Goal: Communication & Community: Ask a question

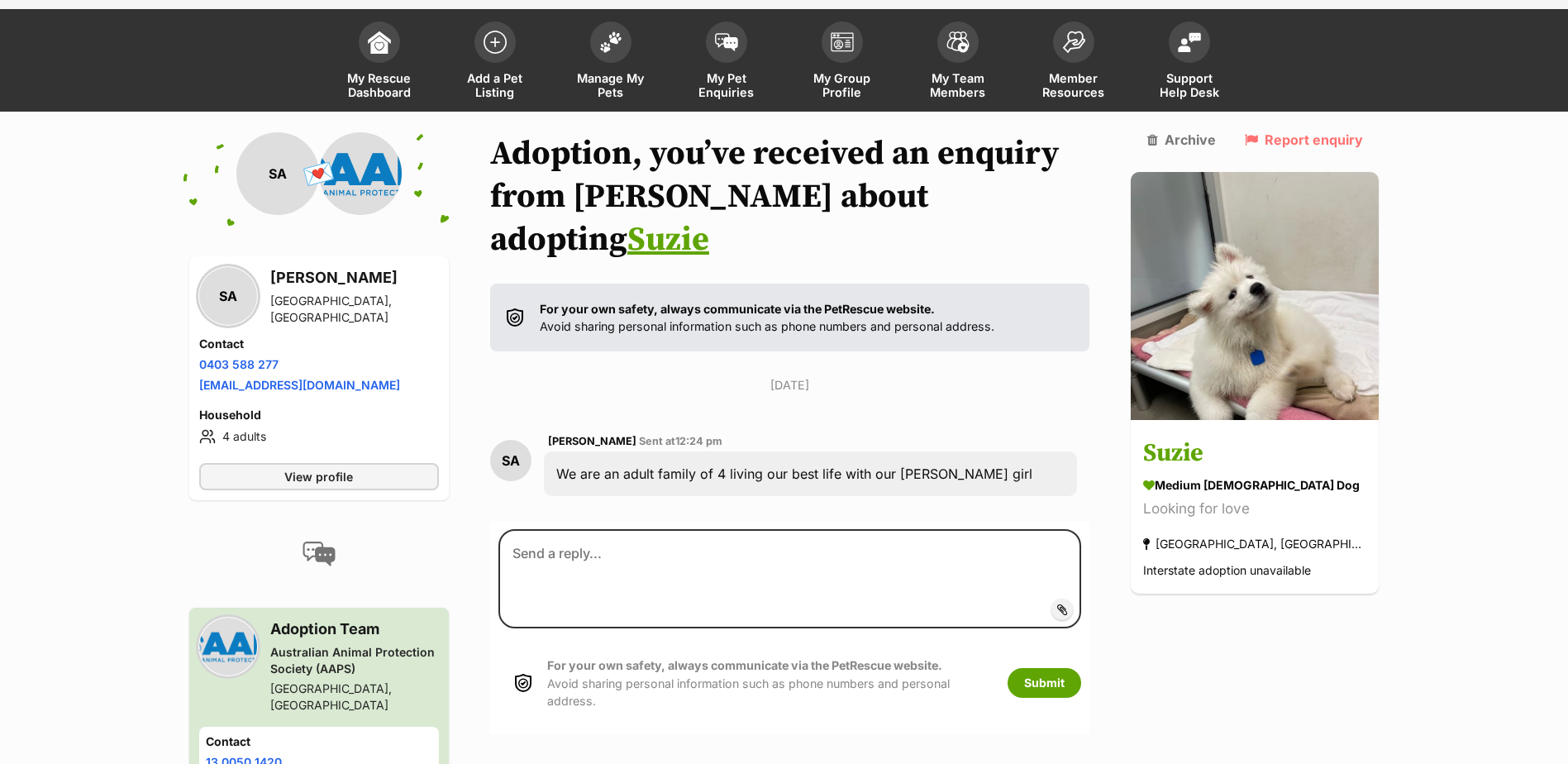
scroll to position [115, 0]
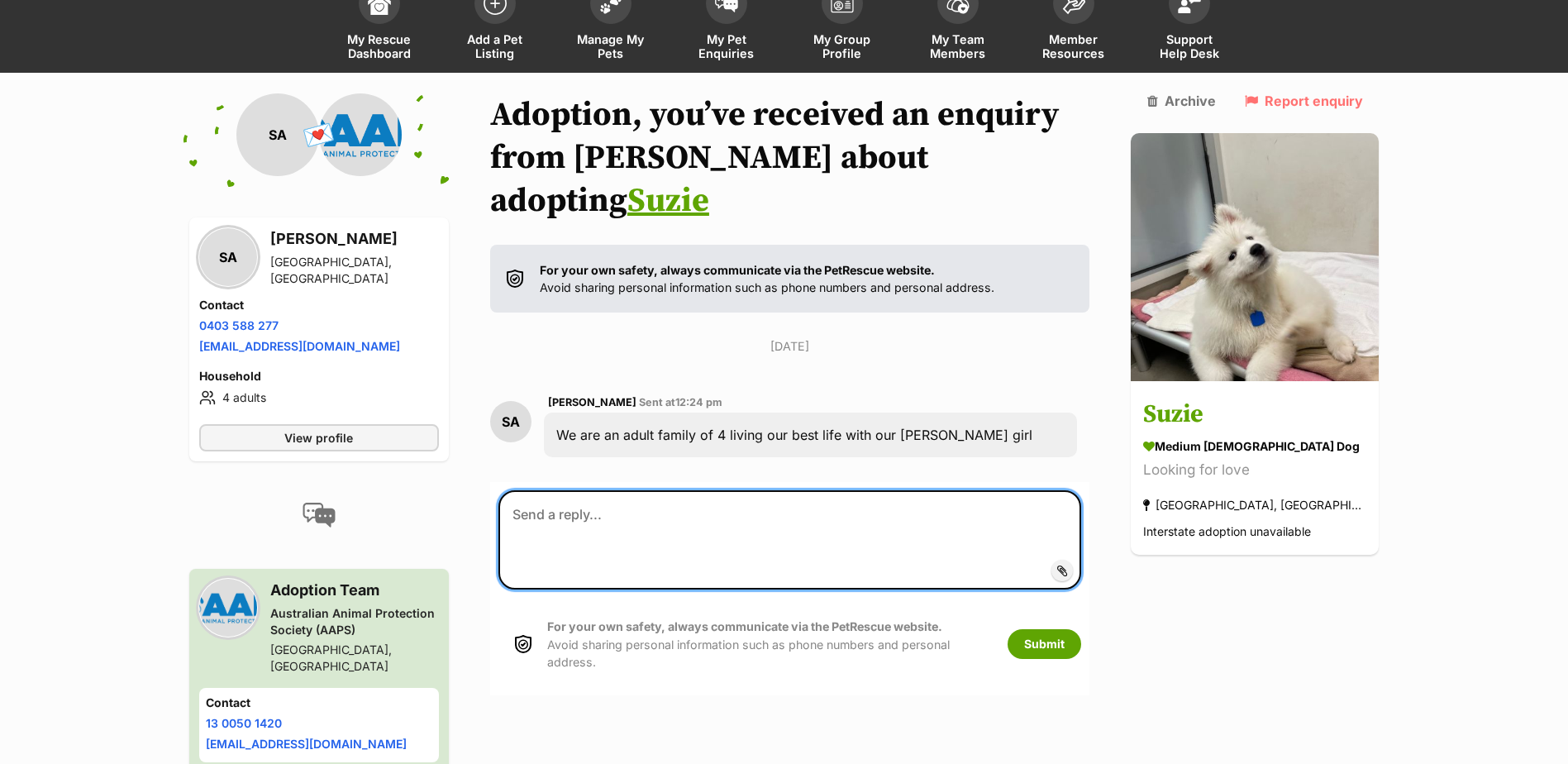
click at [572, 497] on textarea at bounding box center [790, 540] width 584 height 99
paste textarea "Hello Thank you for contacting us. Can you please provide a little more informa…"
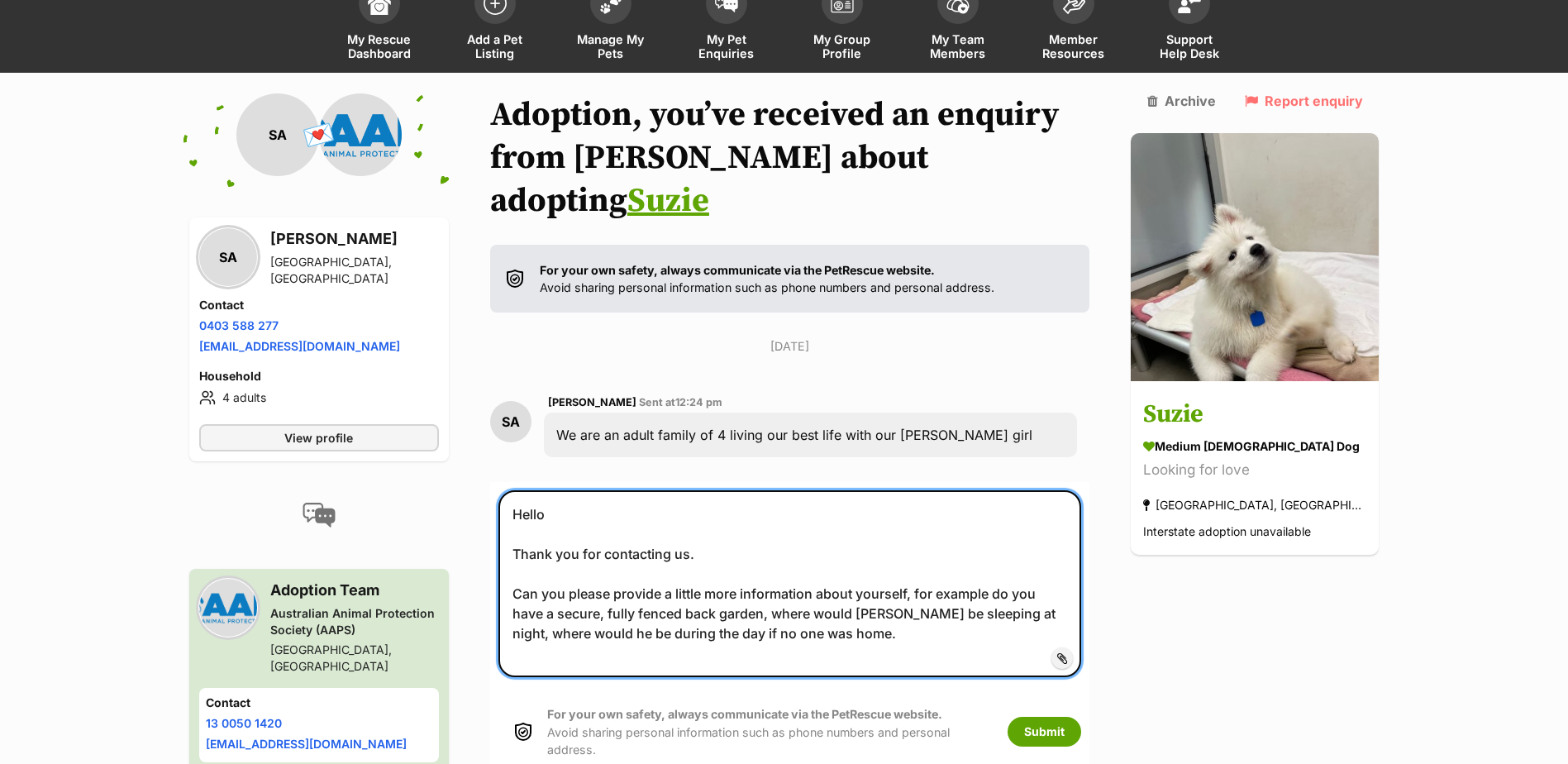
click at [804, 597] on textarea "Hello Thank you for contacting us. Can you please provide a little more informa…" at bounding box center [790, 584] width 584 height 187
click at [854, 570] on textarea "Hello Thank you for contacting us. Can you please provide a little more informa…" at bounding box center [790, 584] width 584 height 187
click at [1076, 567] on textarea "Hello Thank you for contacting us. Can you please provide a little more informa…" at bounding box center [790, 584] width 584 height 187
click at [784, 598] on textarea "Hello Thank you for contacting us. Can you please provide a little more informa…" at bounding box center [790, 584] width 584 height 187
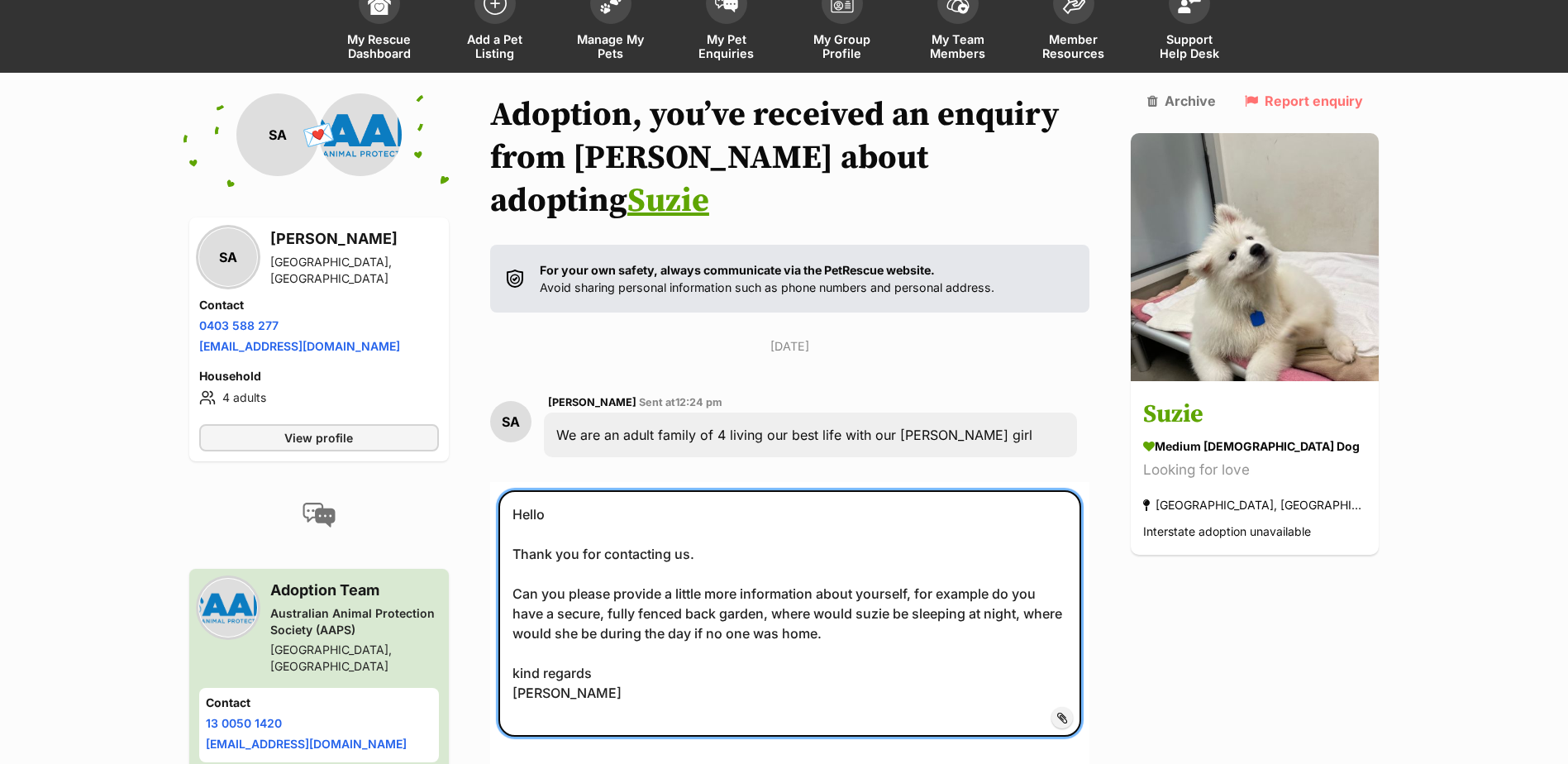
type textarea "Hello Thank you for contacting us. Can you please provide a little more informa…"
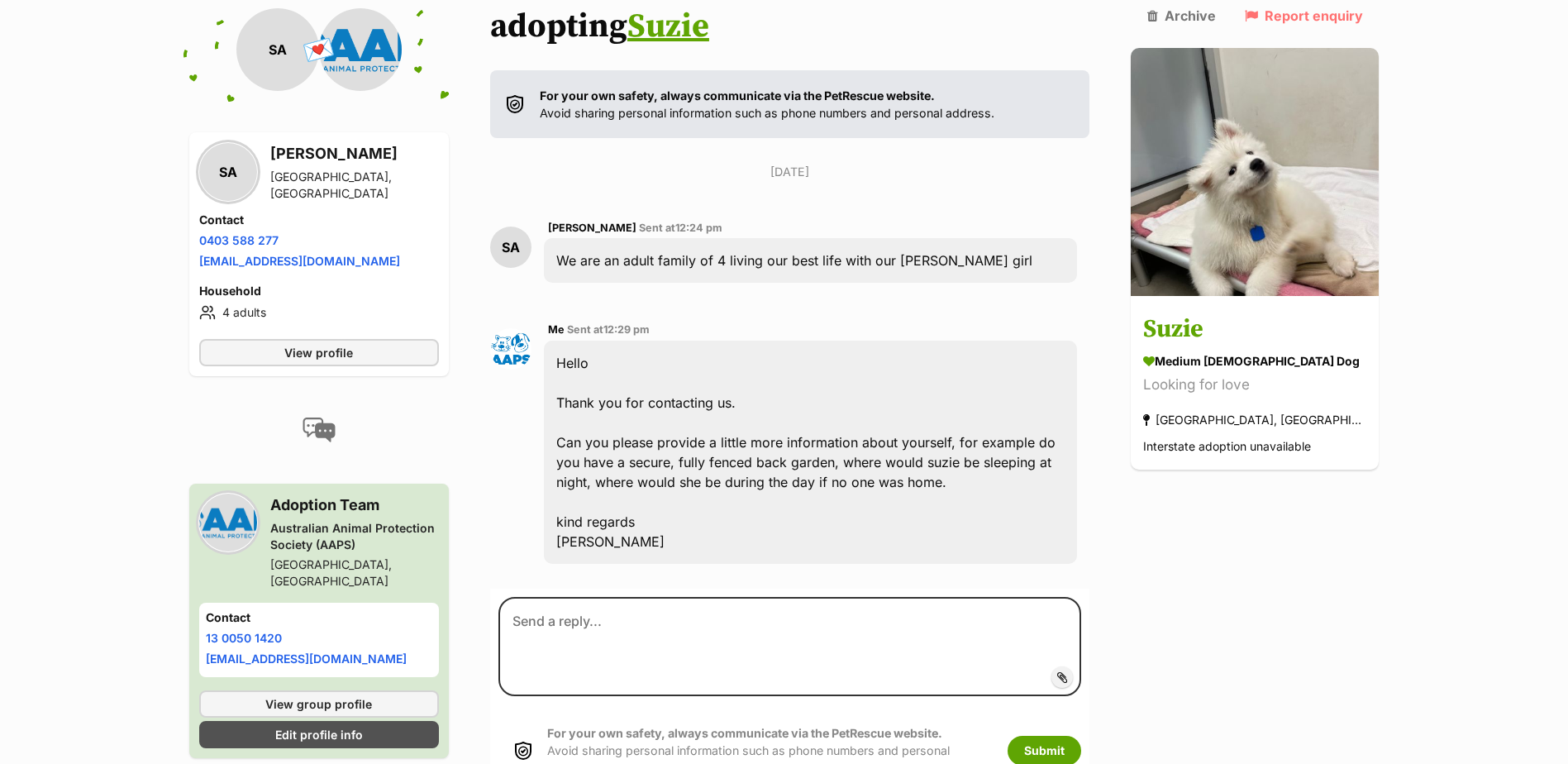
scroll to position [307, 0]
